Goal: Information Seeking & Learning: Learn about a topic

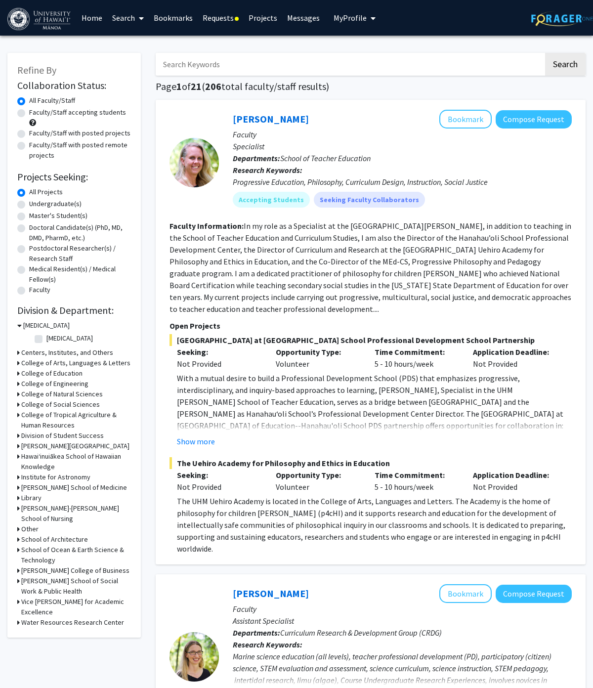
click at [166, 20] on link "Bookmarks" at bounding box center [173, 17] width 49 height 35
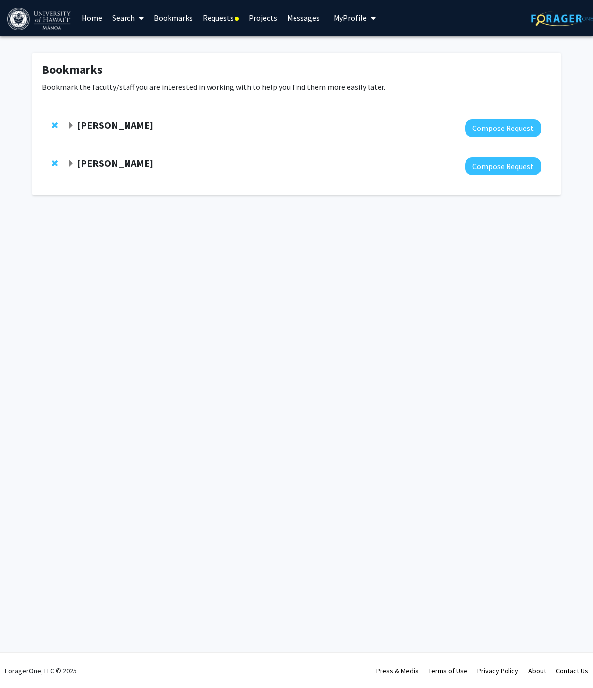
click at [73, 127] on span "Expand Murad Hossain Bookmark" at bounding box center [71, 126] width 8 height 8
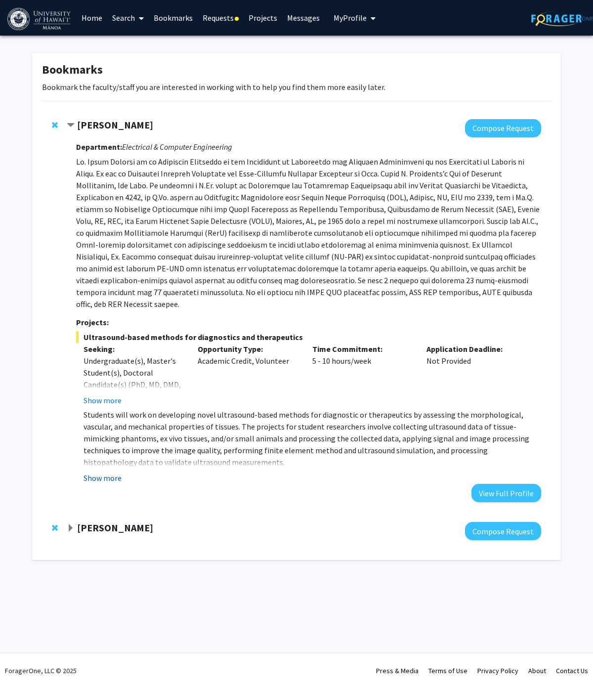
click at [112, 472] on button "Show more" at bounding box center [102, 478] width 38 height 12
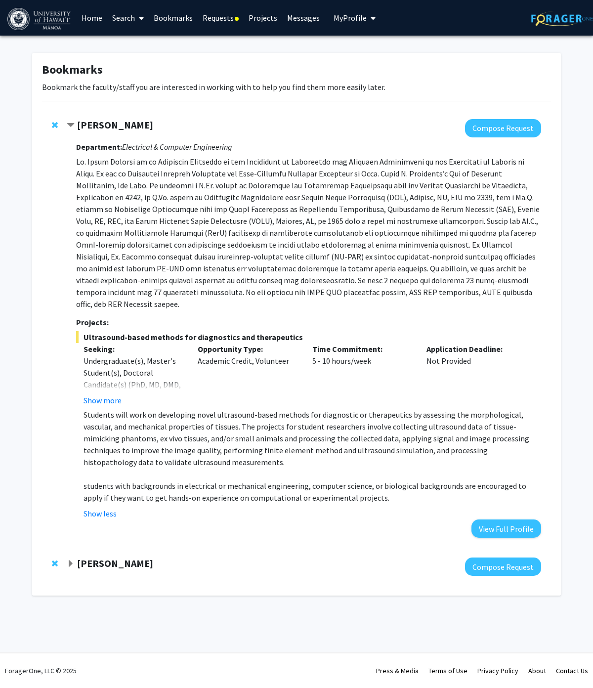
click at [223, 23] on link "Requests" at bounding box center [221, 17] width 46 height 35
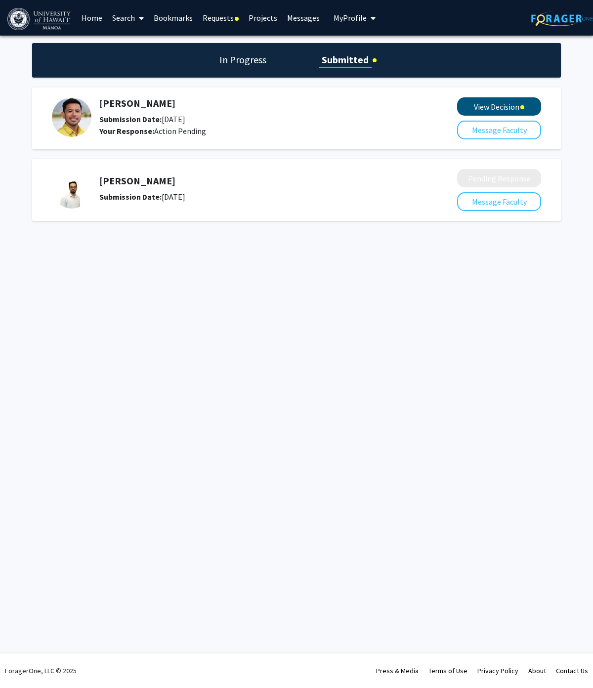
click at [492, 109] on button "View Decision" at bounding box center [499, 106] width 84 height 18
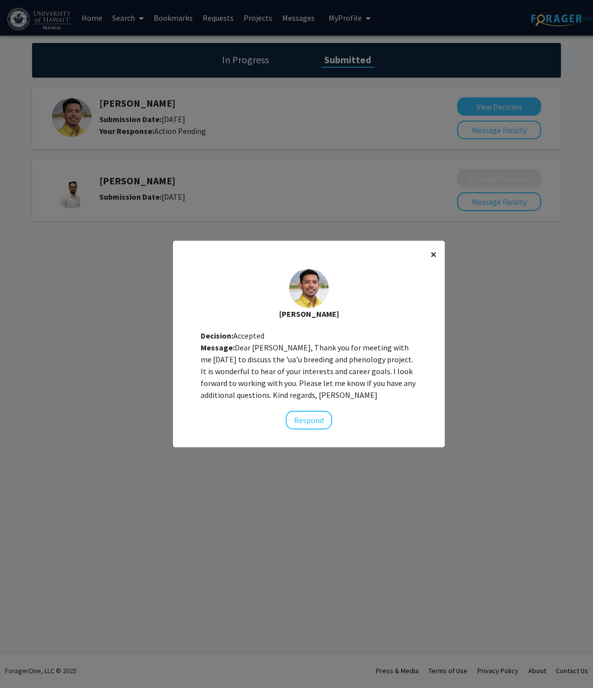
click at [434, 255] on span "×" at bounding box center [433, 254] width 6 height 15
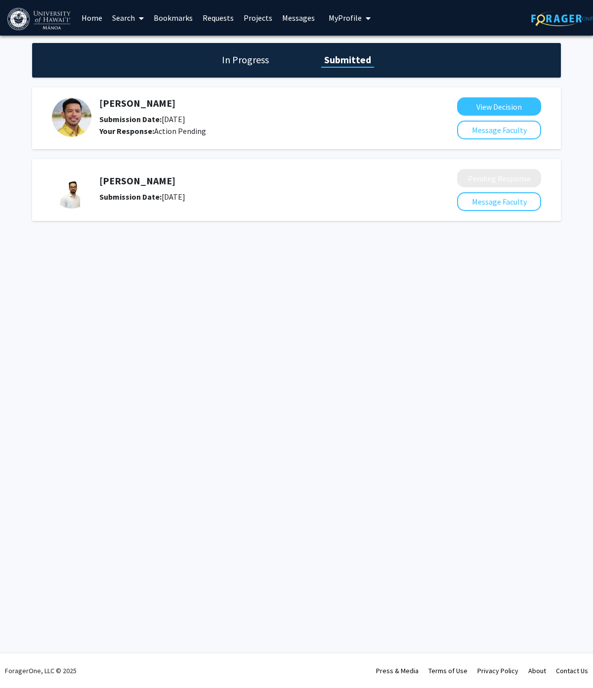
click at [247, 67] on h1 "In Progress" at bounding box center [245, 60] width 53 height 14
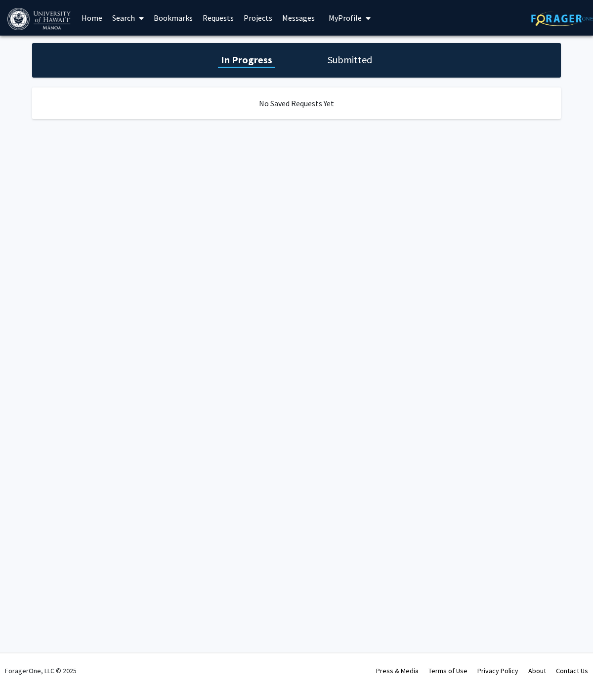
click at [213, 22] on link "Requests" at bounding box center [218, 17] width 41 height 35
click at [344, 58] on h1 "Submitted" at bounding box center [350, 60] width 50 height 14
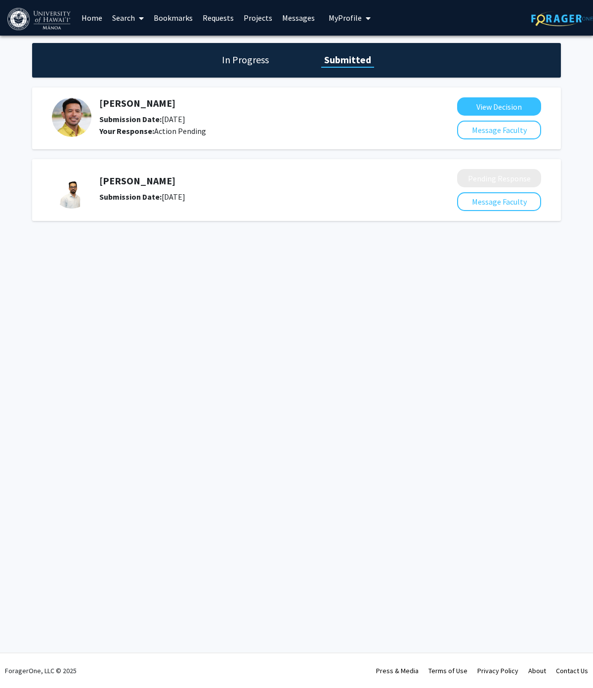
click at [128, 14] on link "Search" at bounding box center [127, 17] width 41 height 35
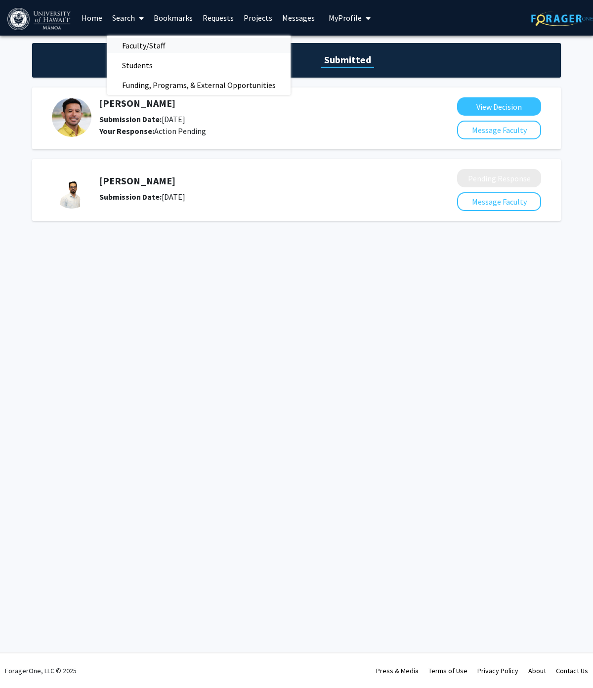
click at [177, 47] on span "Faculty/Staff" at bounding box center [143, 46] width 73 height 20
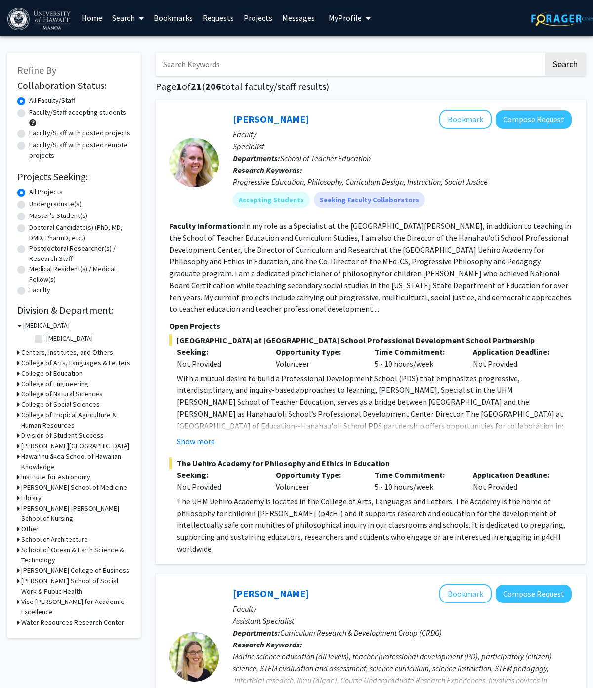
click at [93, 115] on label "Faculty/Staff accepting students" at bounding box center [77, 112] width 97 height 10
click at [36, 114] on input "Faculty/Staff accepting students" at bounding box center [32, 110] width 6 height 6
radio input "true"
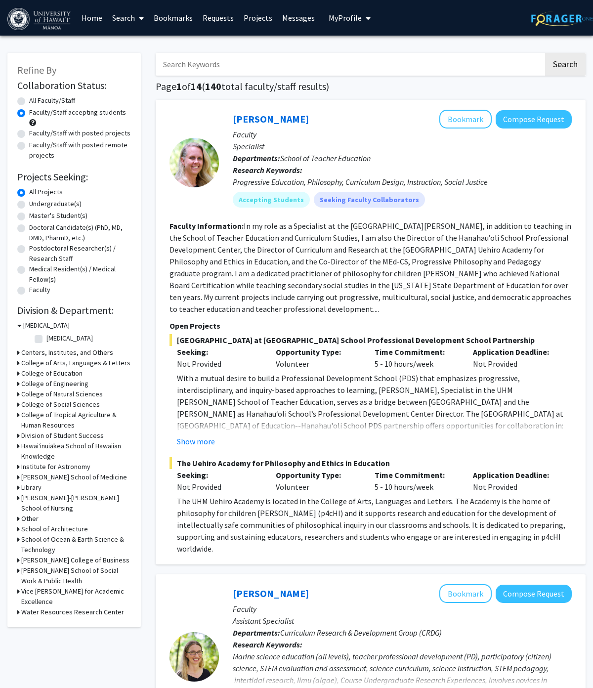
click at [45, 204] on label "Undergraduate(s)" at bounding box center [55, 204] width 52 height 10
click at [36, 204] on input "Undergraduate(s)" at bounding box center [32, 202] width 6 height 6
radio input "true"
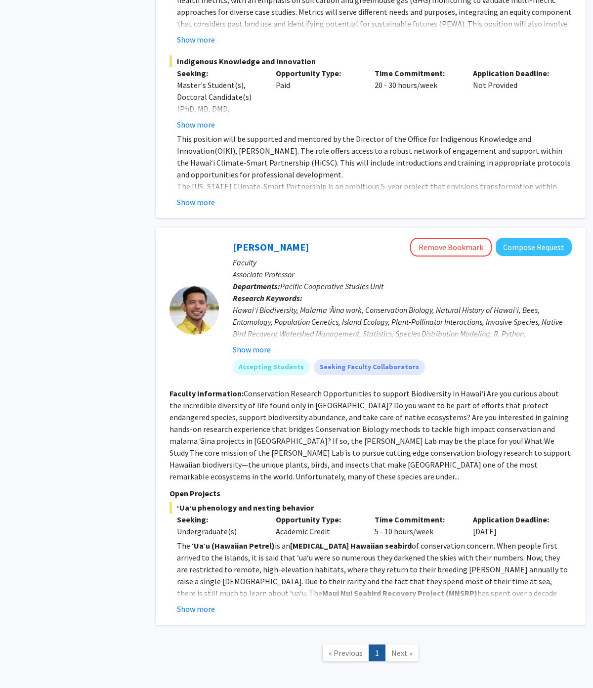
scroll to position [3969, 0]
